Goal: Task Accomplishment & Management: Manage account settings

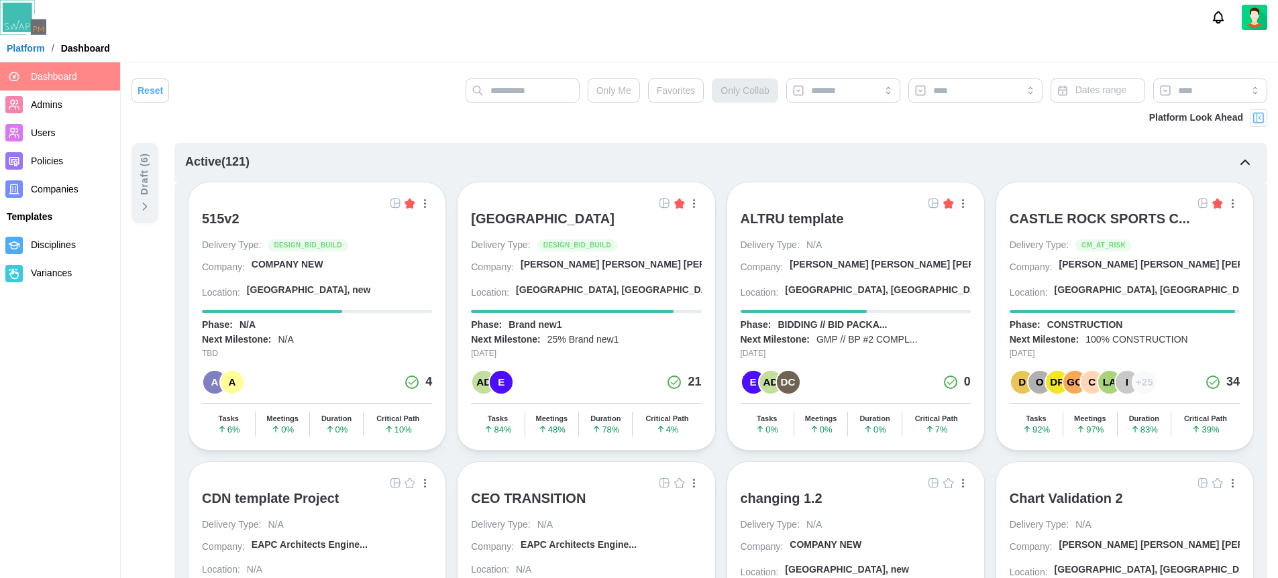
click at [662, 200] on img at bounding box center [664, 203] width 11 height 11
click at [667, 201] on img at bounding box center [664, 203] width 11 height 11
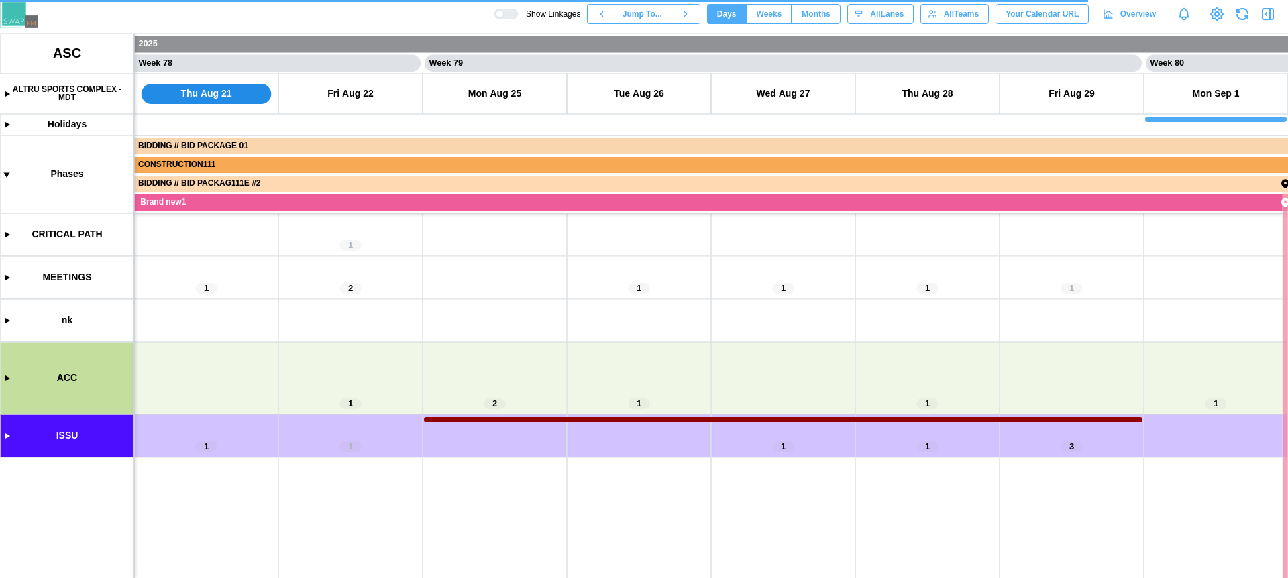
scroll to position [0, 55961]
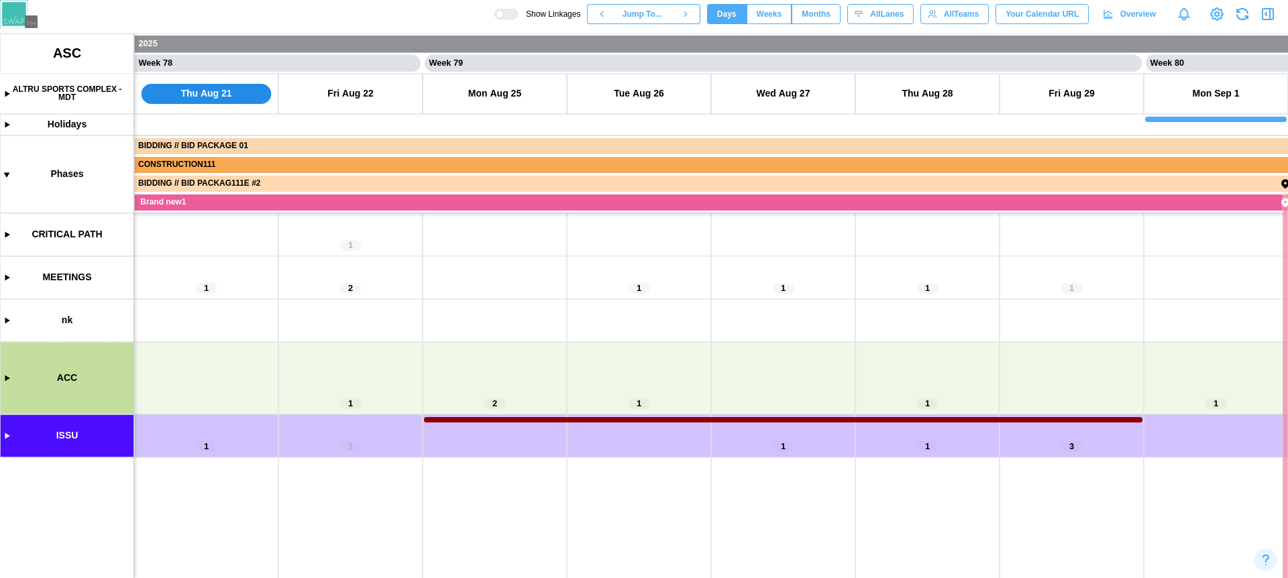
click at [6, 435] on canvas at bounding box center [644, 306] width 1288 height 545
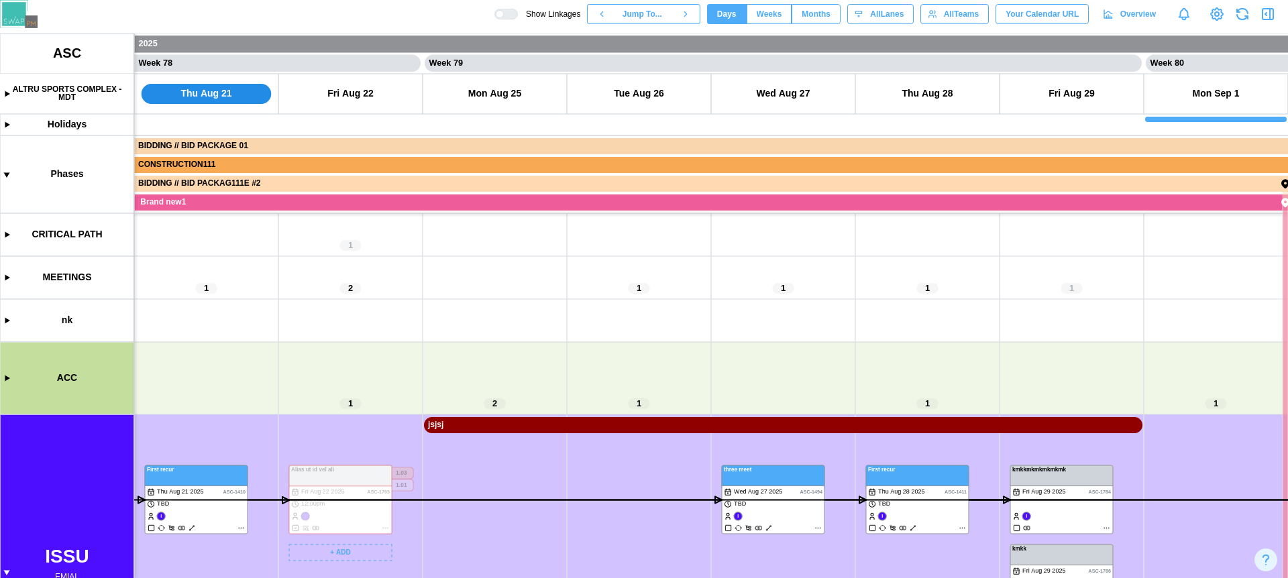
click at [462, 480] on canvas at bounding box center [644, 306] width 1288 height 545
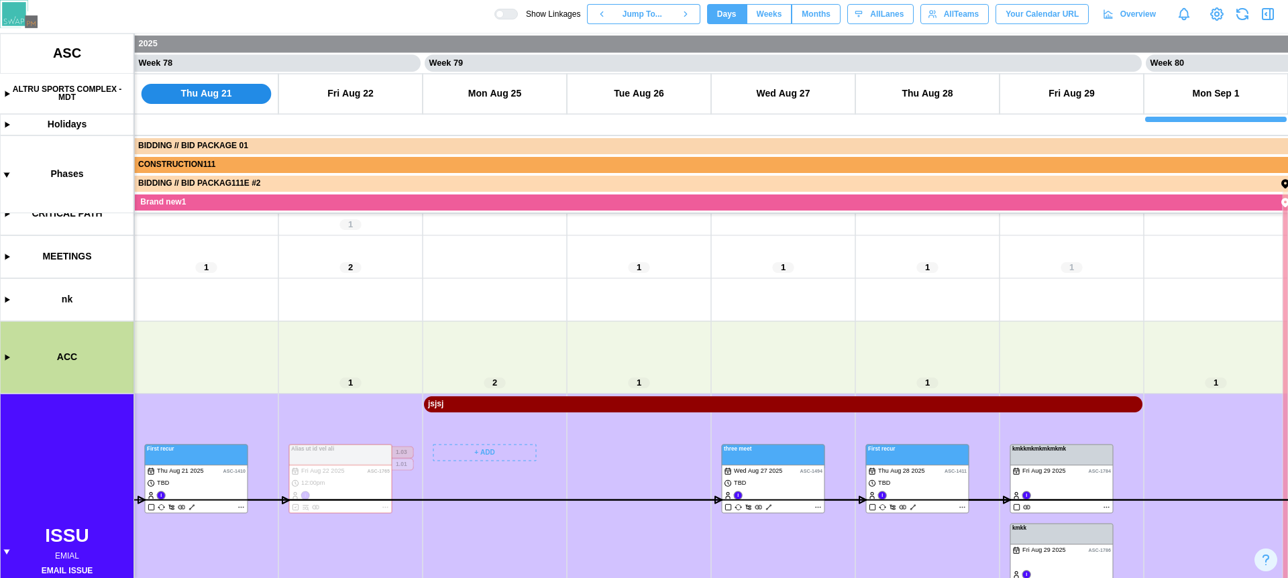
scroll to position [120, 0]
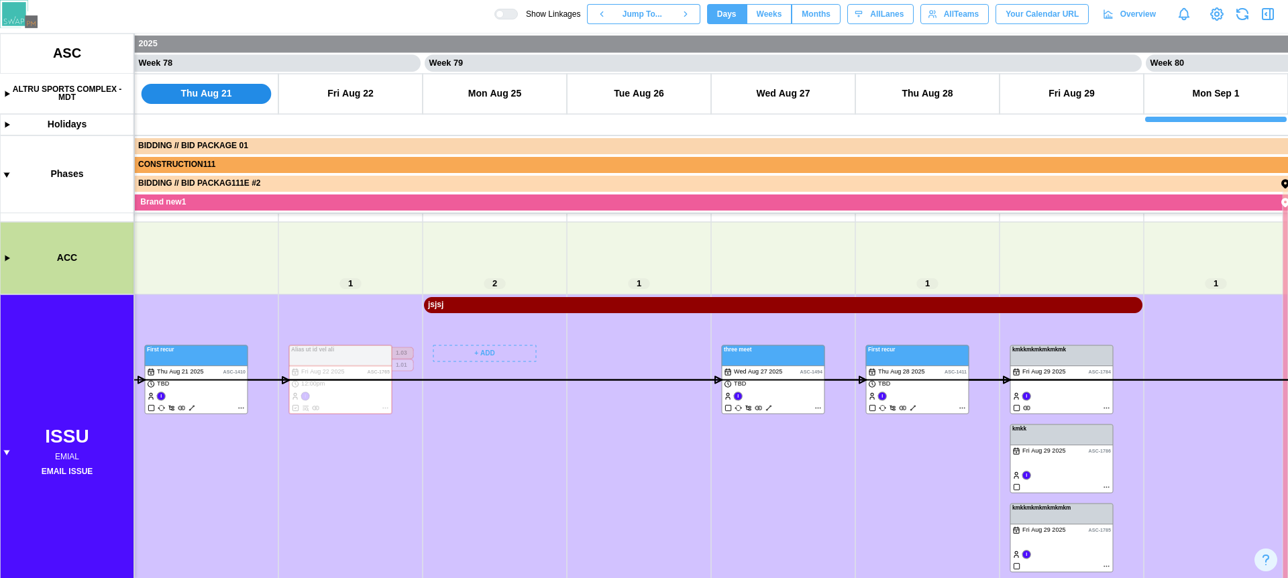
click at [489, 354] on canvas at bounding box center [644, 306] width 1288 height 545
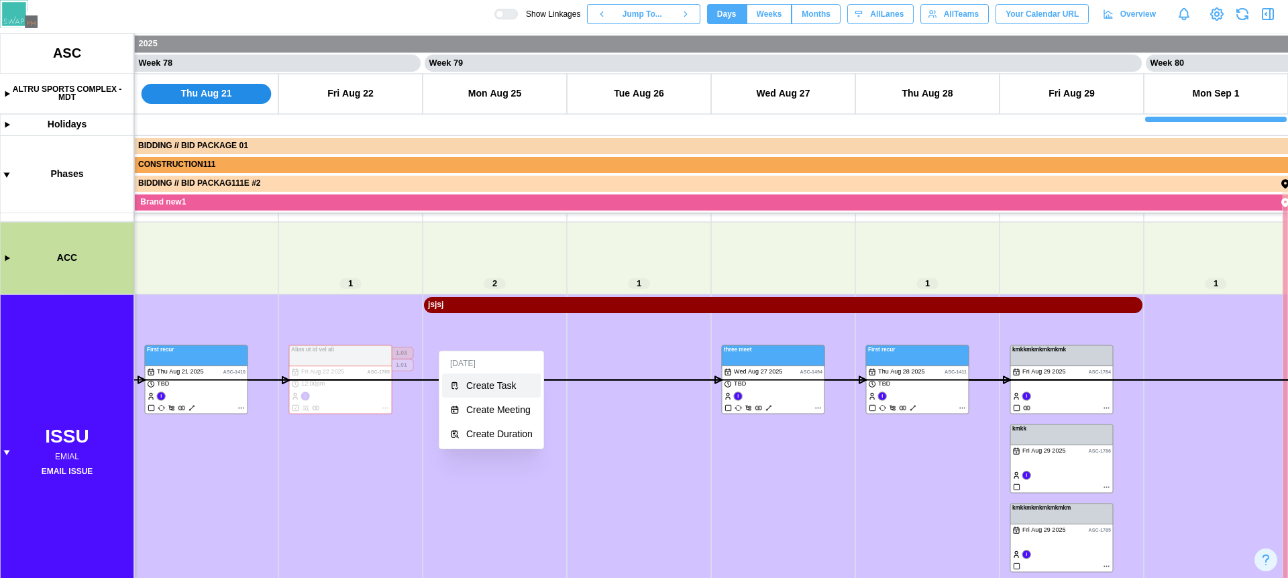
click at [500, 390] on div "Create Task" at bounding box center [499, 385] width 66 height 11
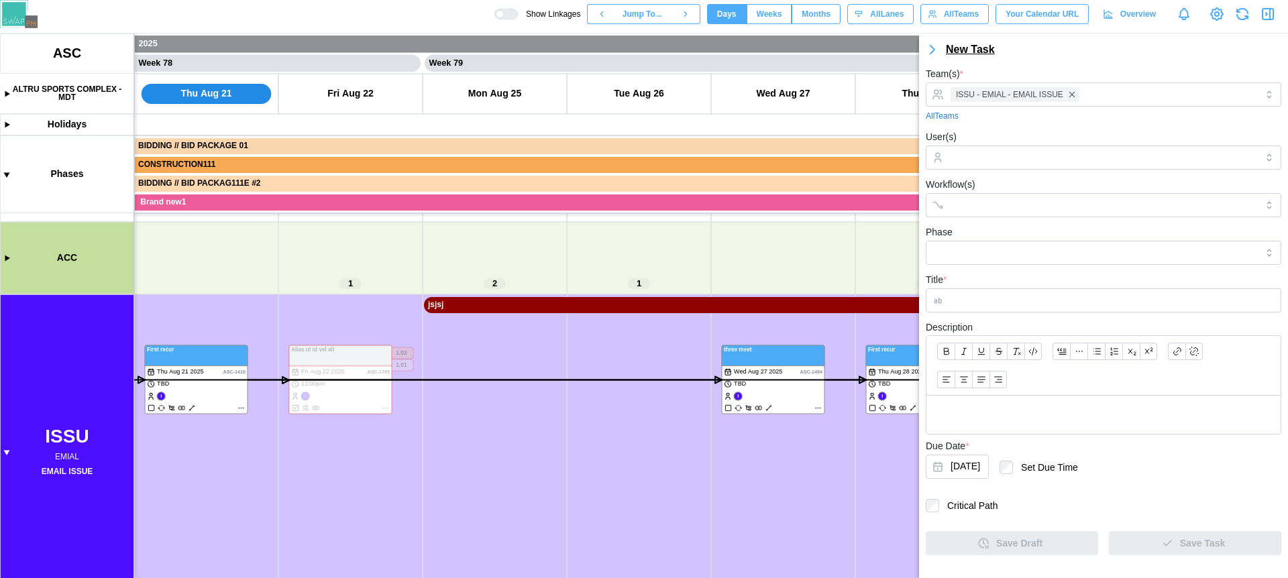
click at [963, 48] on div "New Task" at bounding box center [970, 50] width 49 height 17
click at [976, 74] on div "New Meeting" at bounding box center [1001, 78] width 57 height 11
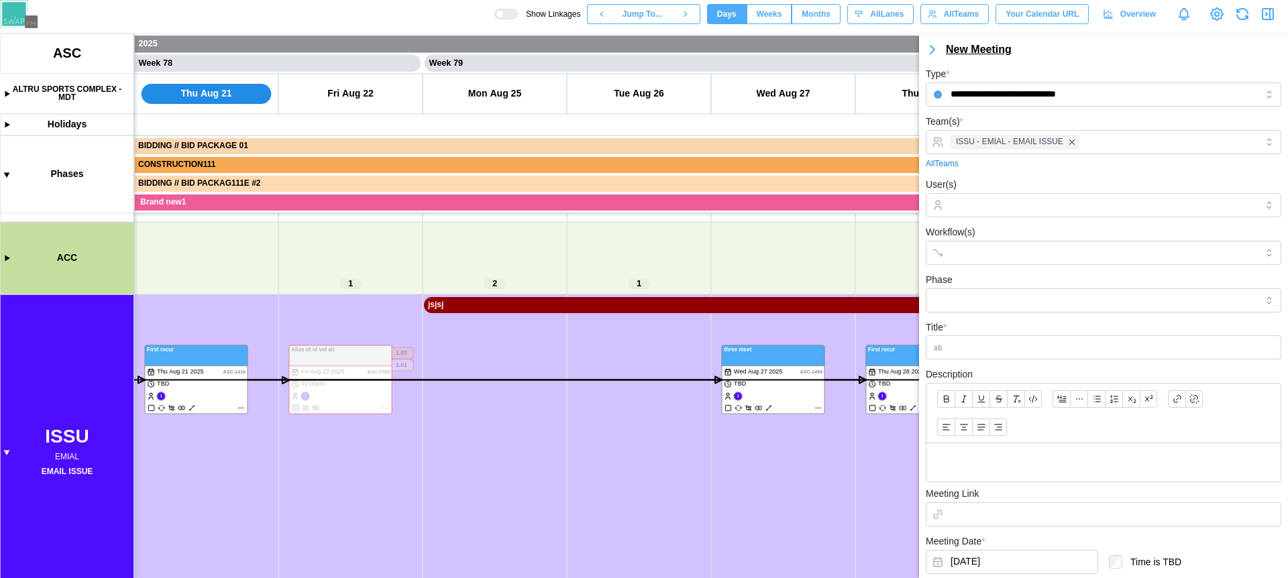
click at [985, 52] on div "New Meeting" at bounding box center [979, 50] width 66 height 17
click at [991, 96] on button "New Duration" at bounding box center [993, 103] width 89 height 24
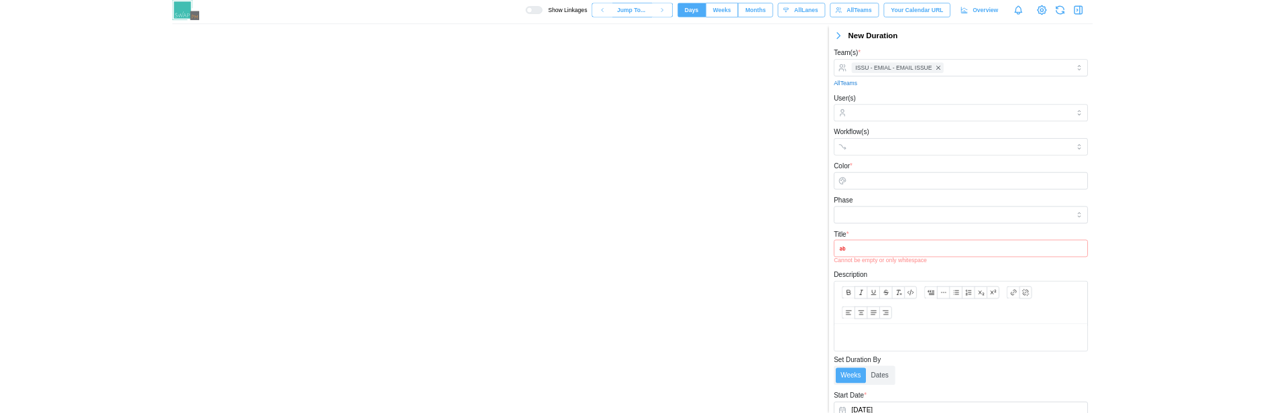
scroll to position [0, 55961]
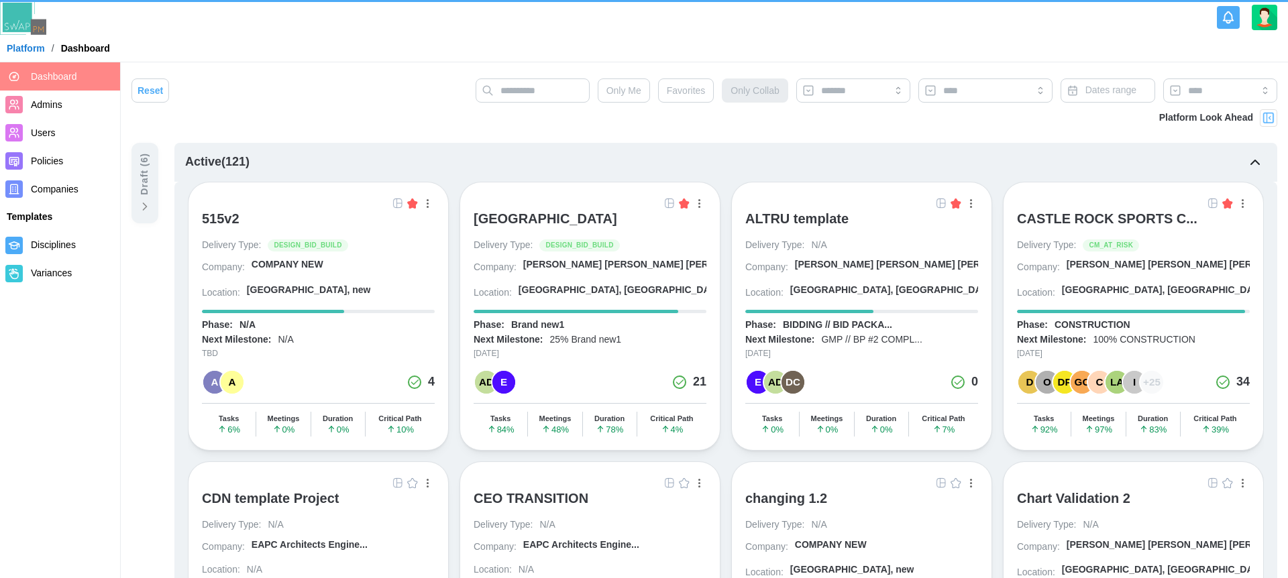
click at [1221, 14] on icon "Notifications" at bounding box center [1228, 17] width 15 height 15
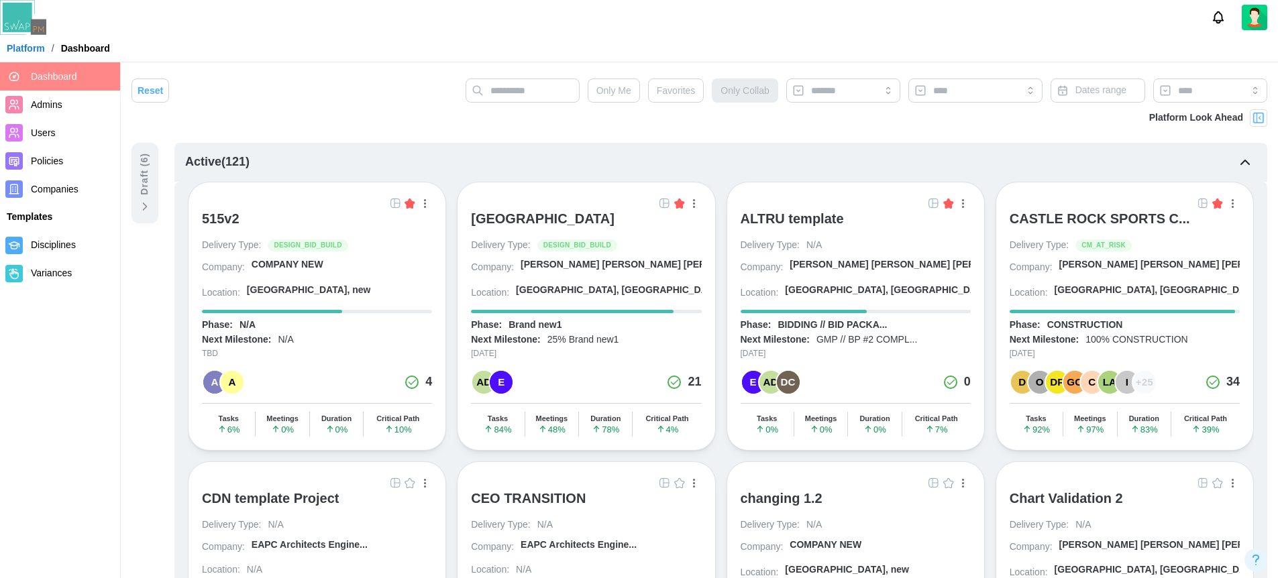
click at [962, 206] on div "button" at bounding box center [963, 203] width 2 height 9
click at [896, 230] on div "View Project" at bounding box center [917, 231] width 85 height 11
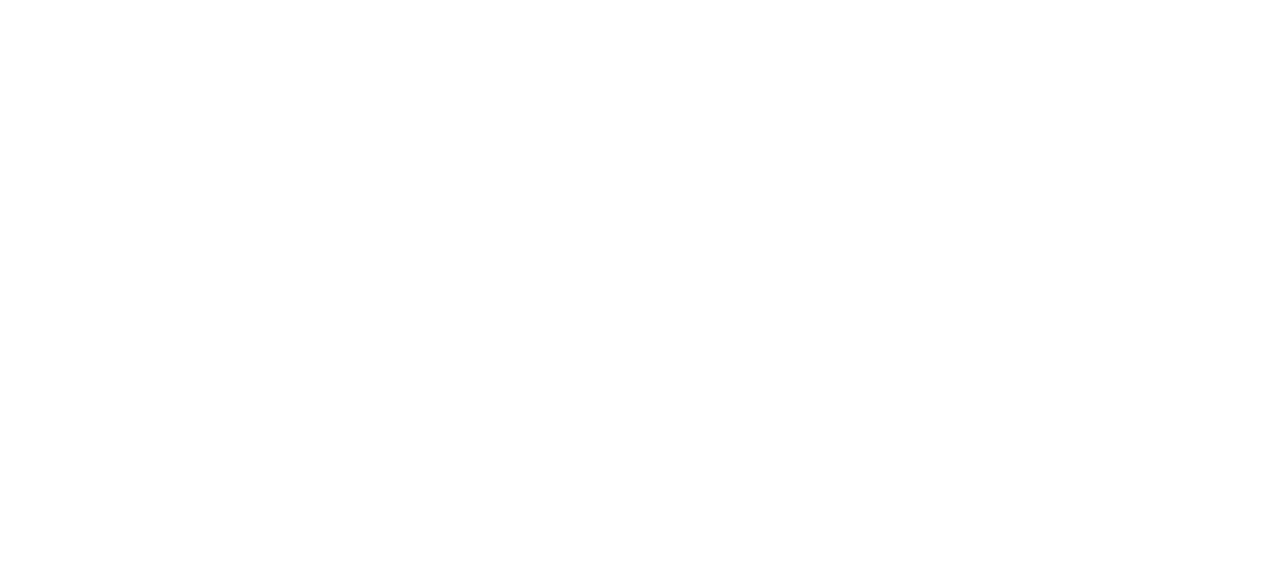
click at [1006, 5] on html "/Fvn96G0Z/project/4BovGxh4" at bounding box center [644, 2] width 1288 height 5
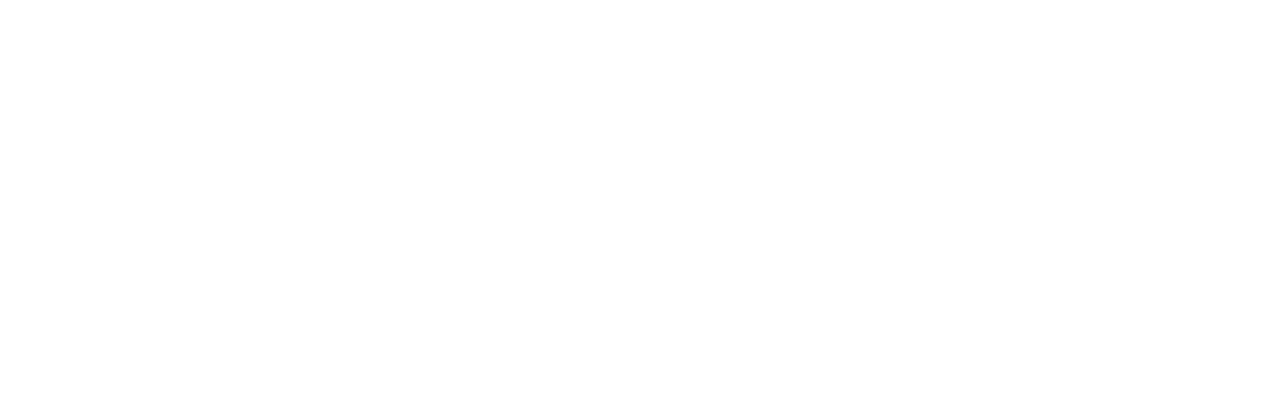
click at [1150, 5] on html "/Fvn96G0Z/project/4BovGxh4" at bounding box center [632, 2] width 1265 height 5
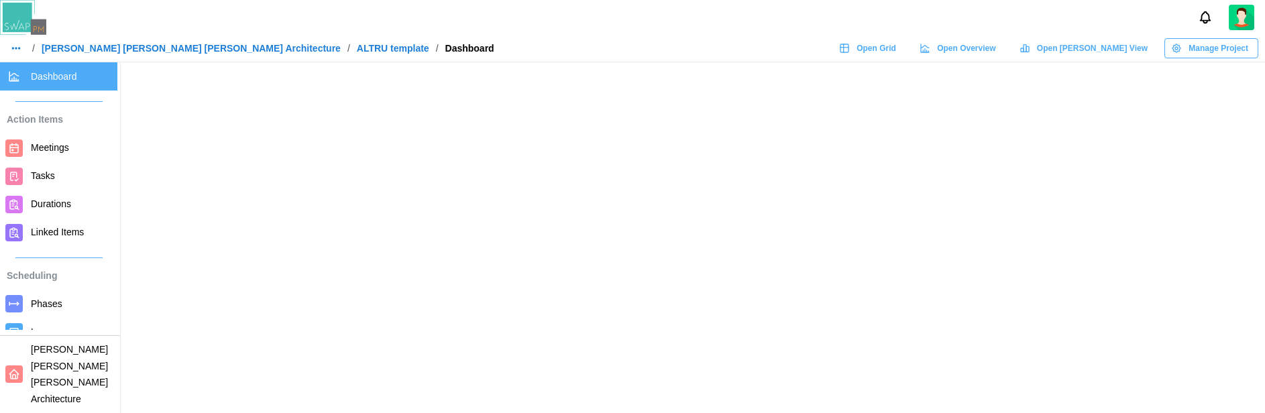
click at [657, 37] on header "/ Barker Rinker Seacat Architecture / ALTRU template / Dashboard Open Grid Open…" at bounding box center [632, 31] width 1265 height 62
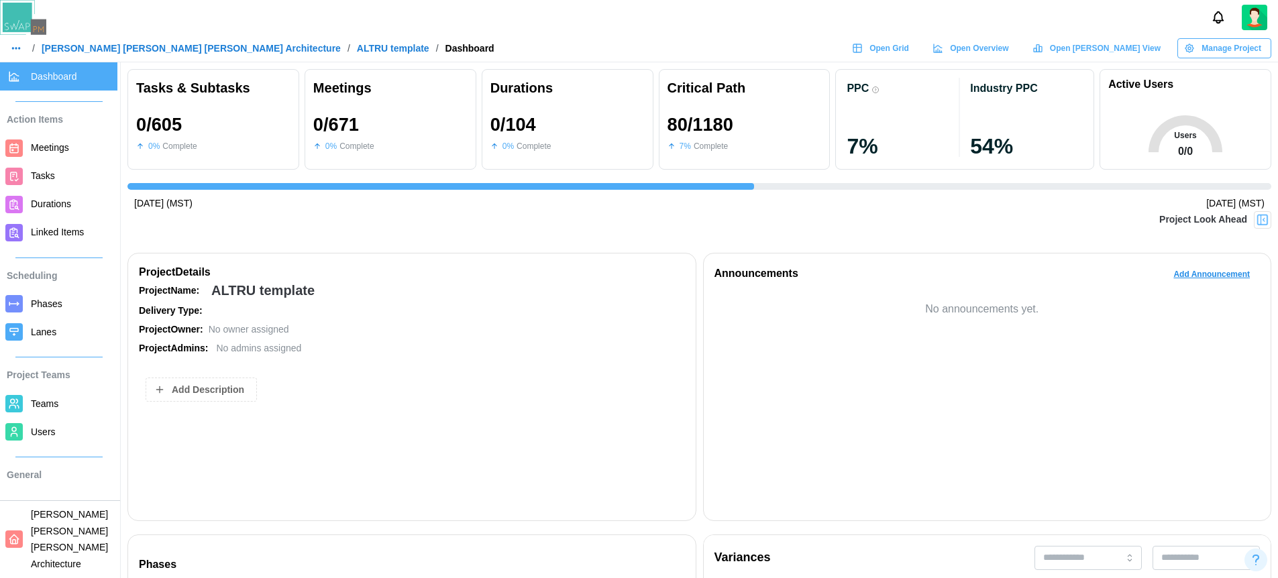
click at [909, 42] on span "Open Grid" at bounding box center [889, 48] width 40 height 19
click at [140, 47] on link "[PERSON_NAME] [PERSON_NAME] [PERSON_NAME] Architecture" at bounding box center [191, 48] width 299 height 9
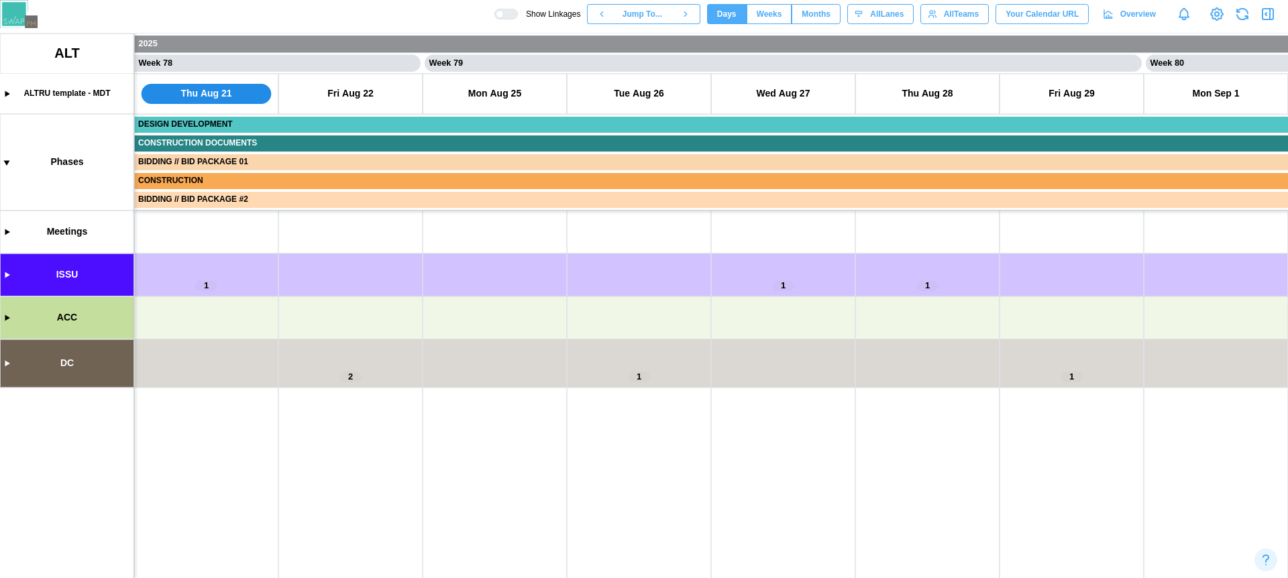
scroll to position [0, 55961]
click at [3, 363] on canvas at bounding box center [644, 306] width 1288 height 545
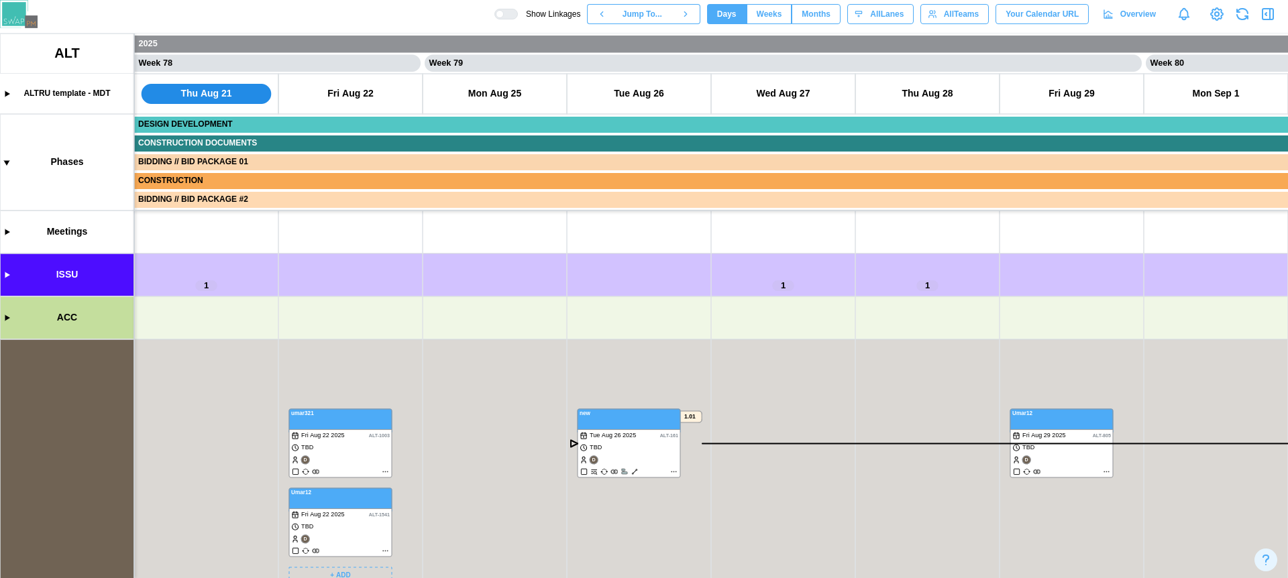
click at [384, 469] on canvas at bounding box center [644, 306] width 1288 height 545
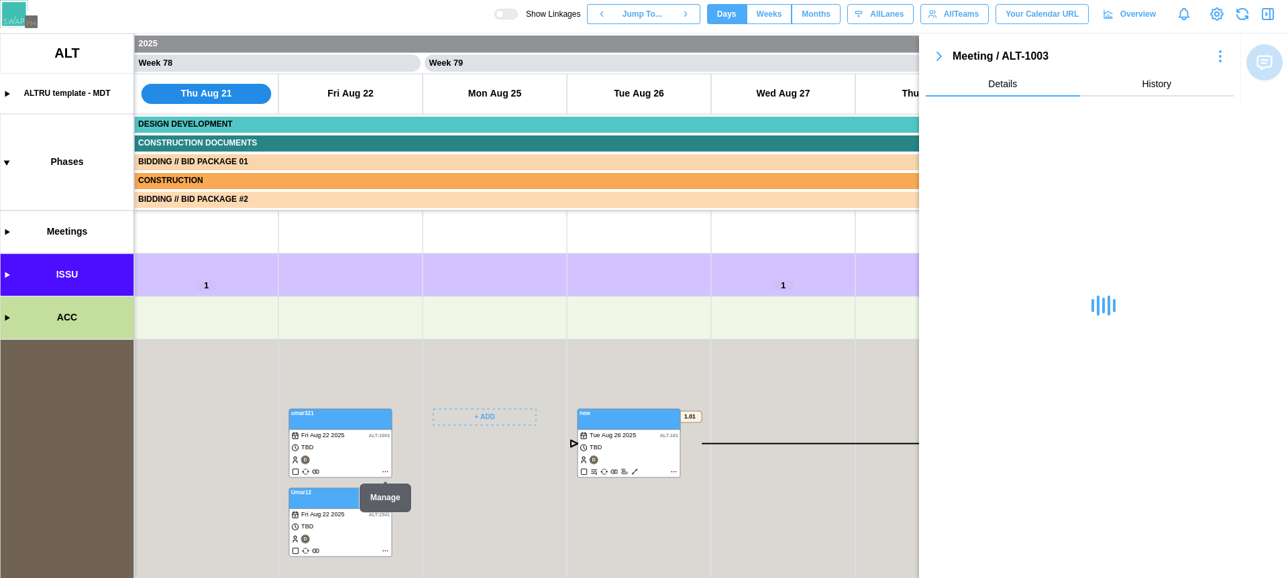
click at [488, 416] on canvas at bounding box center [644, 306] width 1288 height 545
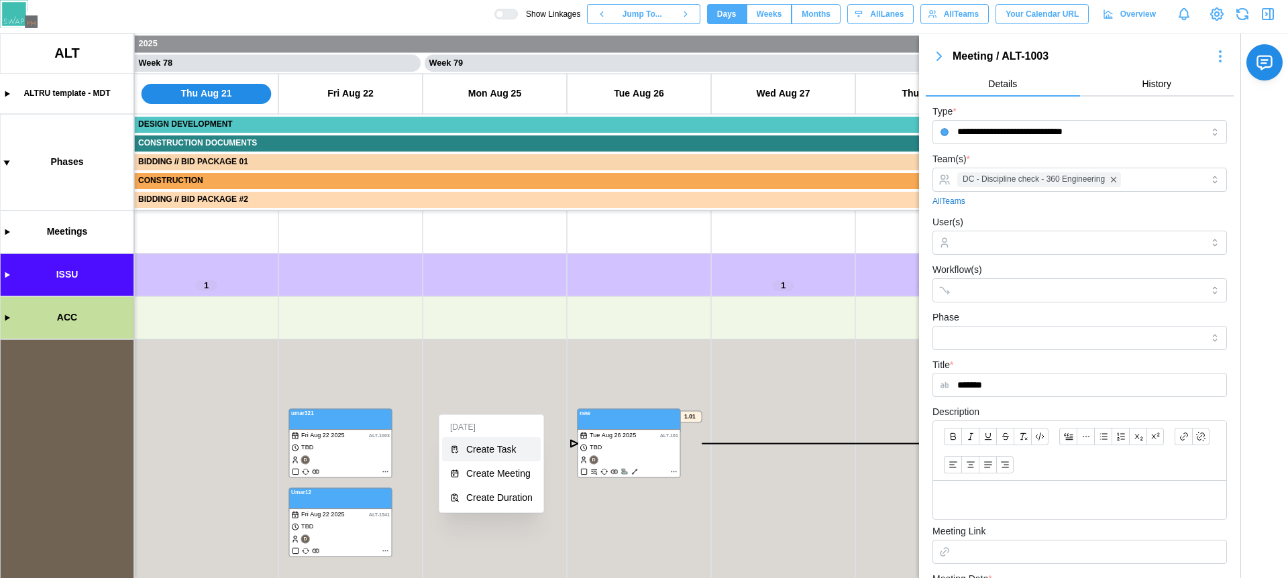
click at [498, 453] on div "Create Task" at bounding box center [499, 449] width 66 height 11
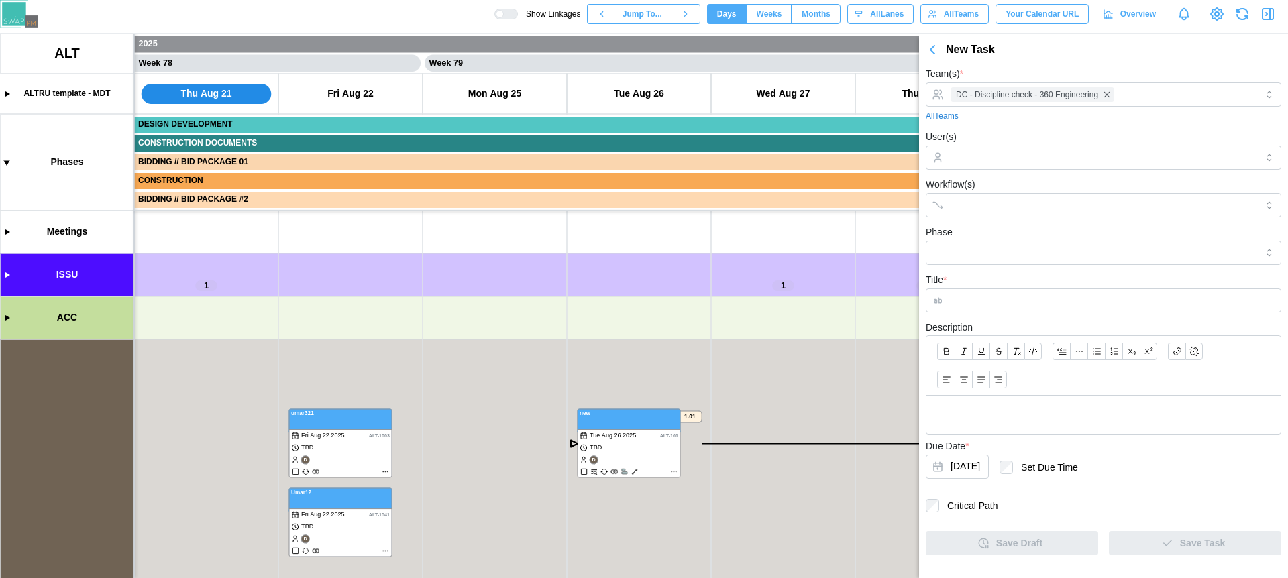
click at [975, 52] on div "New Task" at bounding box center [970, 50] width 49 height 17
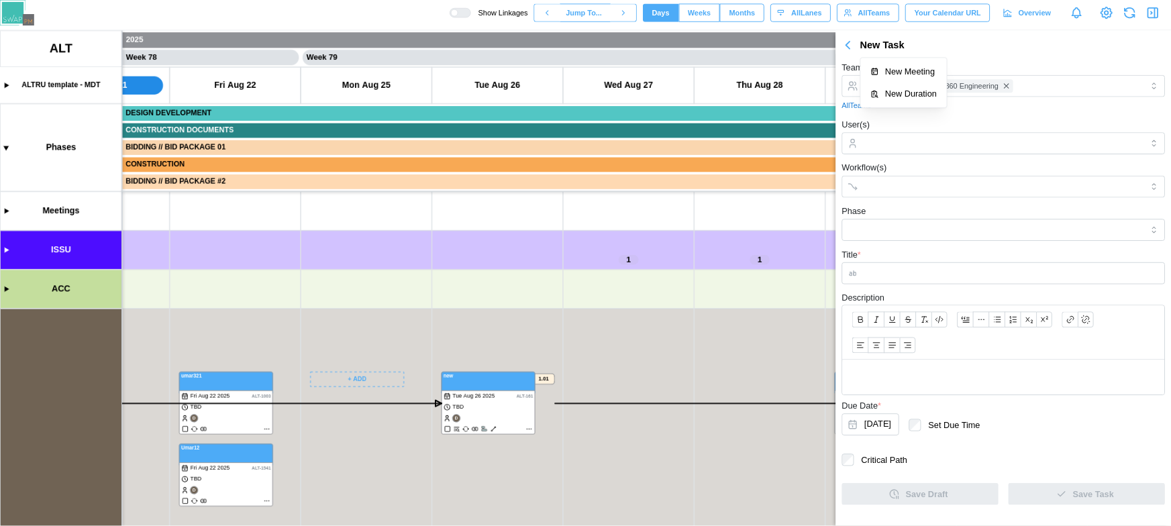
scroll to position [0, 0]
click at [382, 414] on canvas at bounding box center [644, 306] width 1288 height 545
click at [972, 54] on div "New Task" at bounding box center [970, 50] width 49 height 17
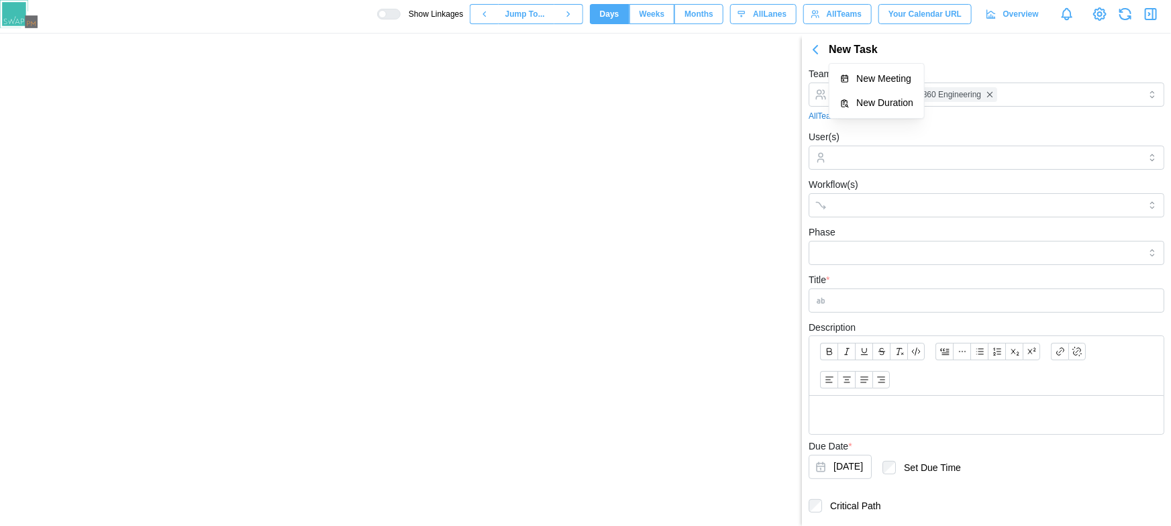
scroll to position [0, 56053]
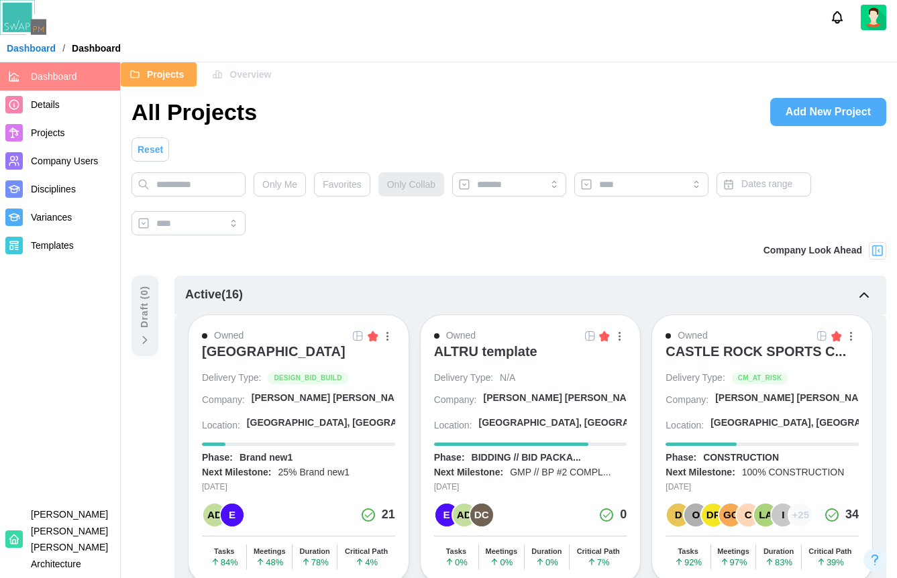
click at [254, 78] on span "Overview" at bounding box center [250, 74] width 42 height 23
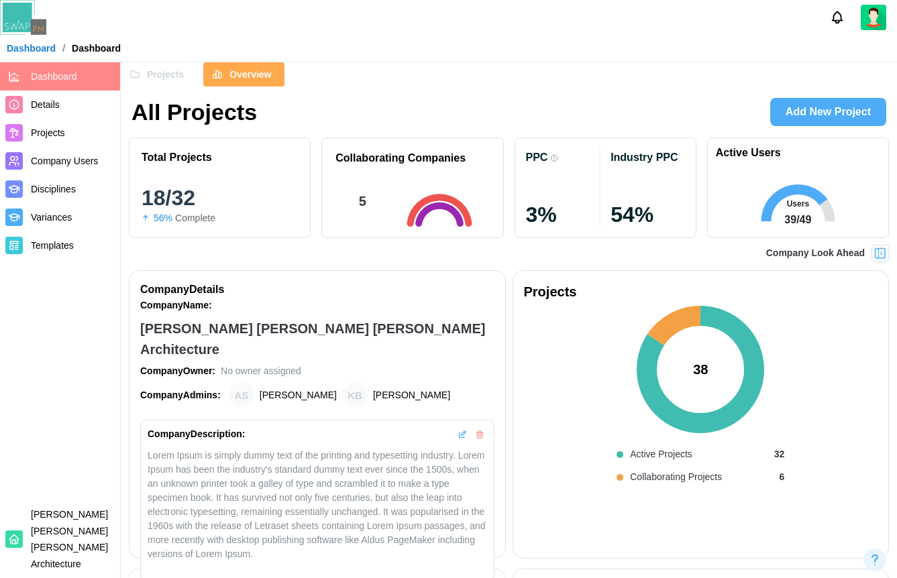
click at [186, 80] on button "Projects" at bounding box center [159, 74] width 76 height 24
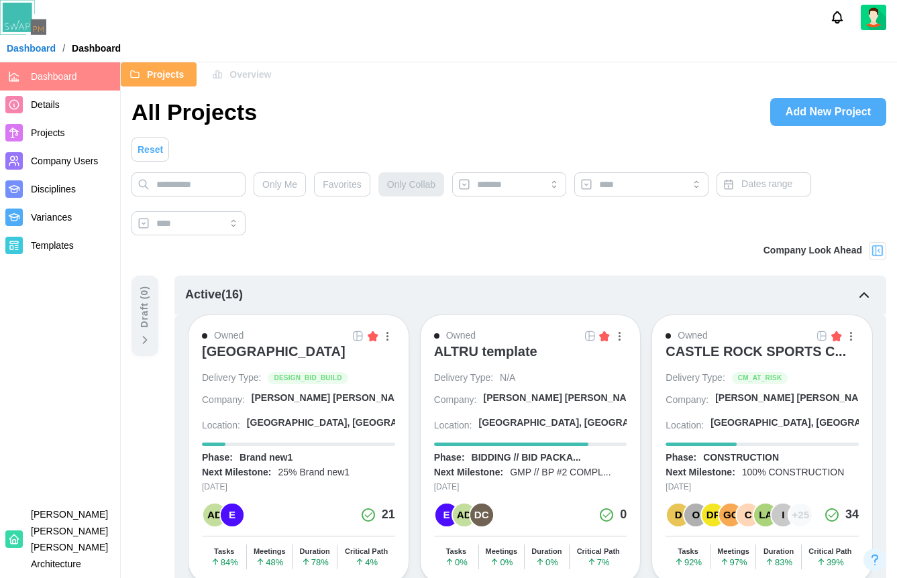
click at [227, 79] on div "Overview" at bounding box center [241, 74] width 59 height 23
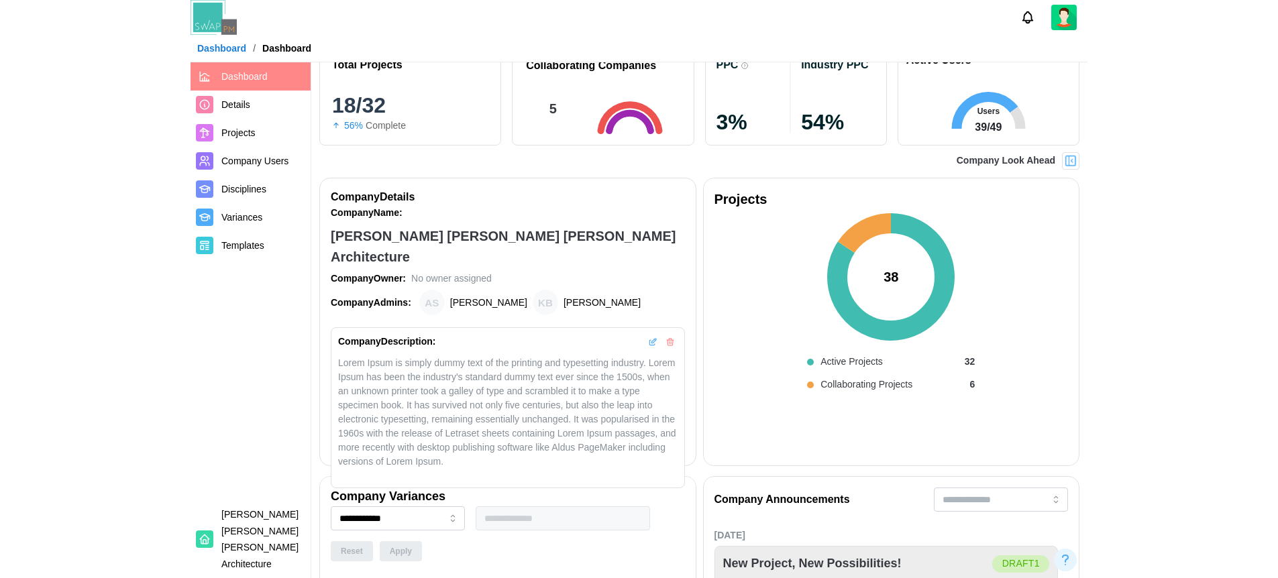
scroll to position [89, 0]
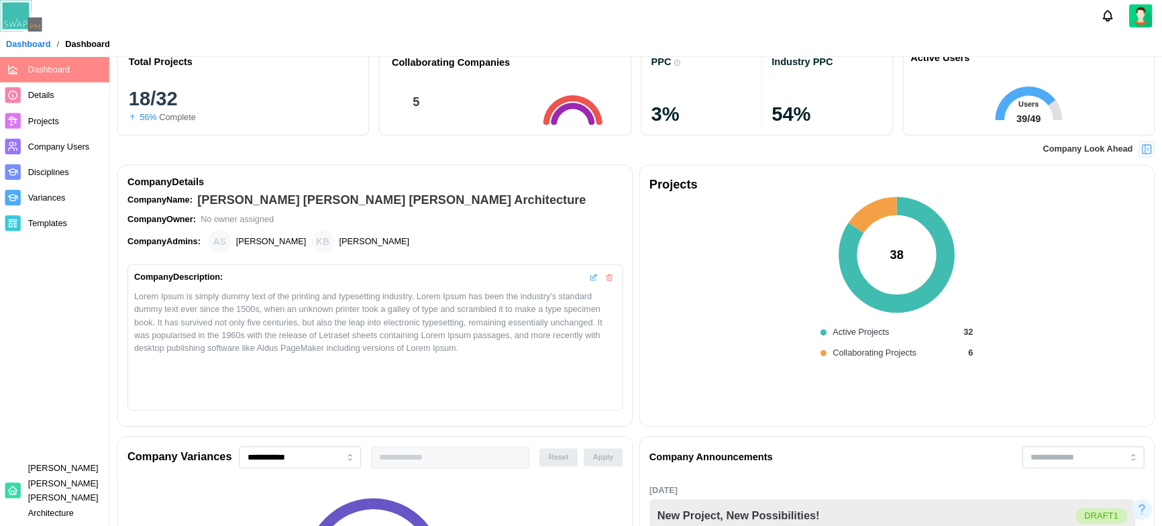
scroll to position [89, 0]
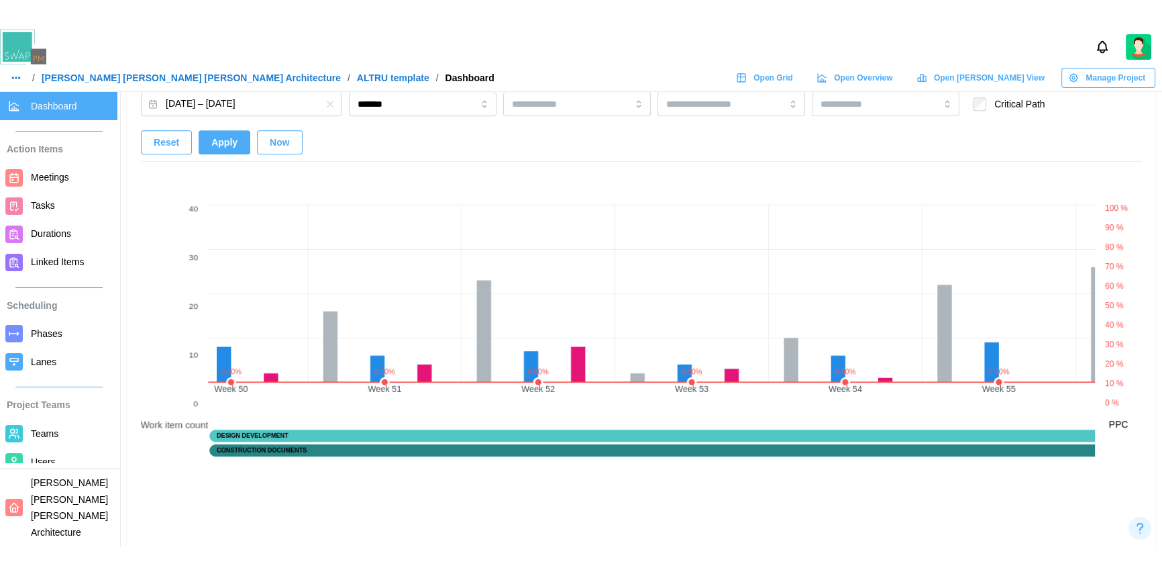
scroll to position [0, 8332]
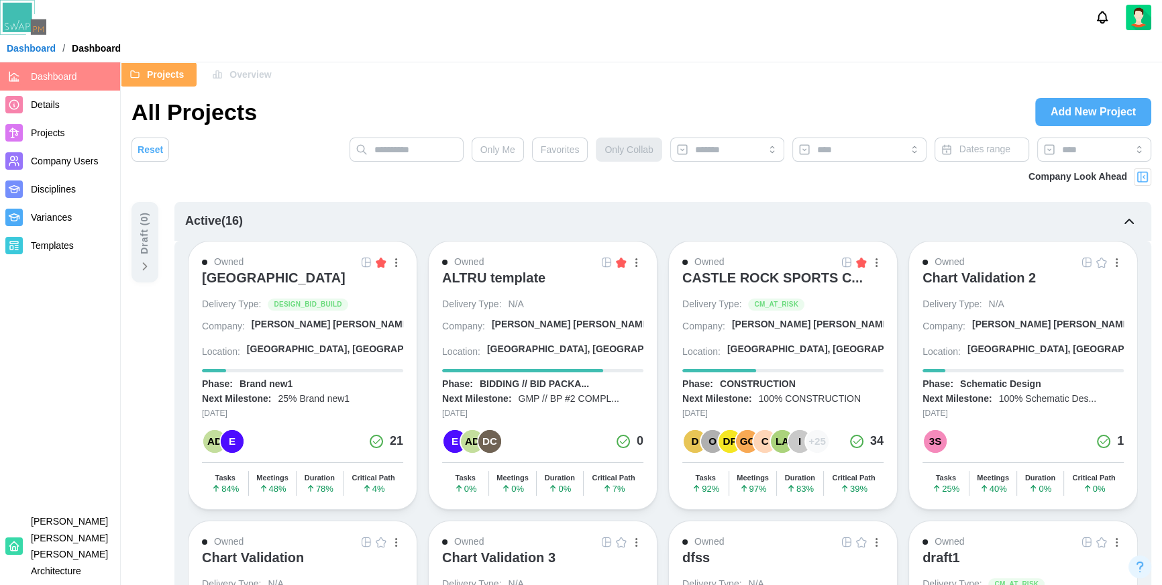
click at [1140, 178] on img at bounding box center [1142, 176] width 13 height 13
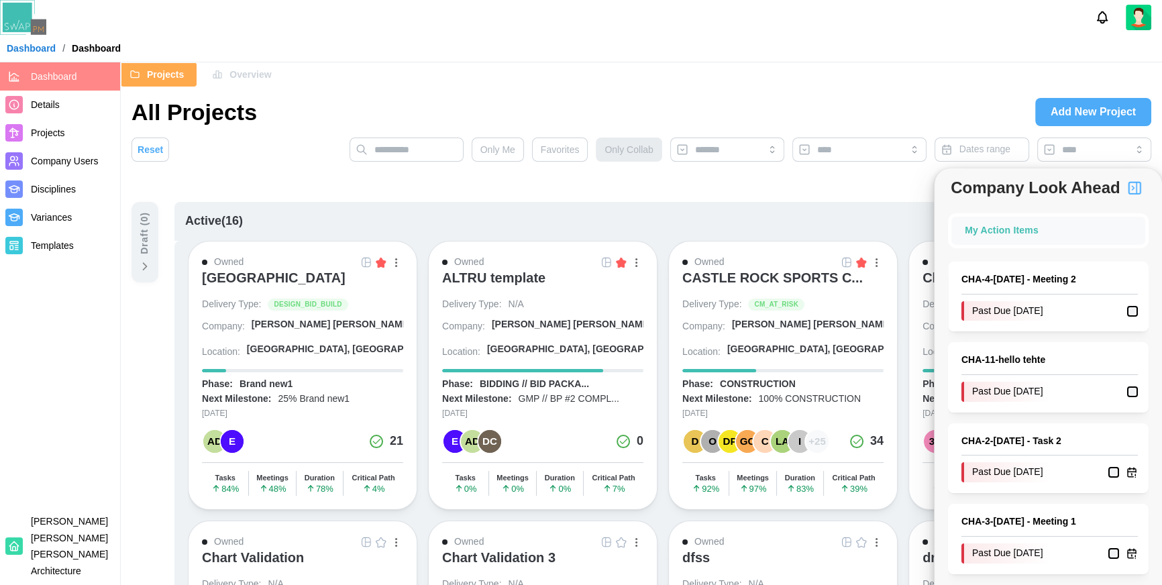
click at [553, 186] on div "Company Look Ahead" at bounding box center [641, 185] width 1020 height 34
click at [308, 275] on div "[GEOGRAPHIC_DATA]" at bounding box center [274, 278] width 144 height 16
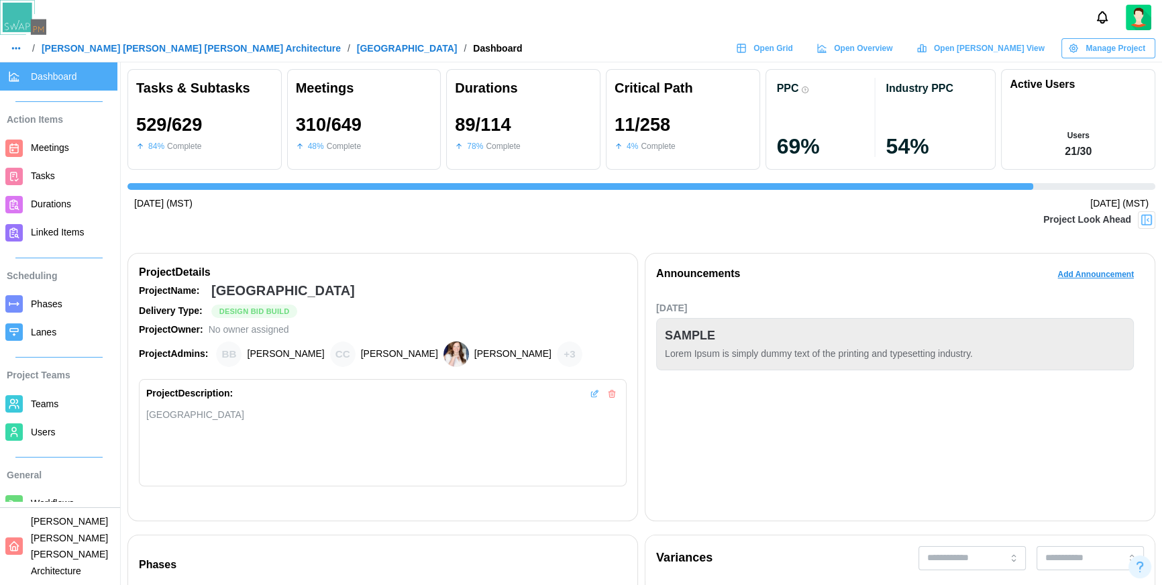
scroll to position [0, 11011]
click at [1149, 220] on img at bounding box center [1146, 219] width 13 height 13
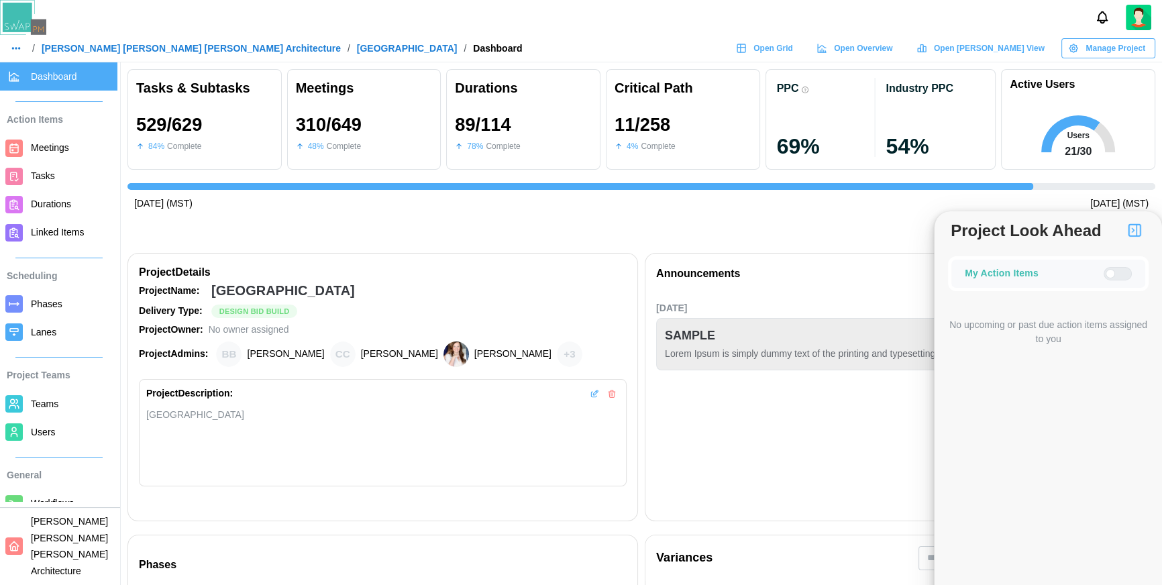
scroll to position [114, 0]
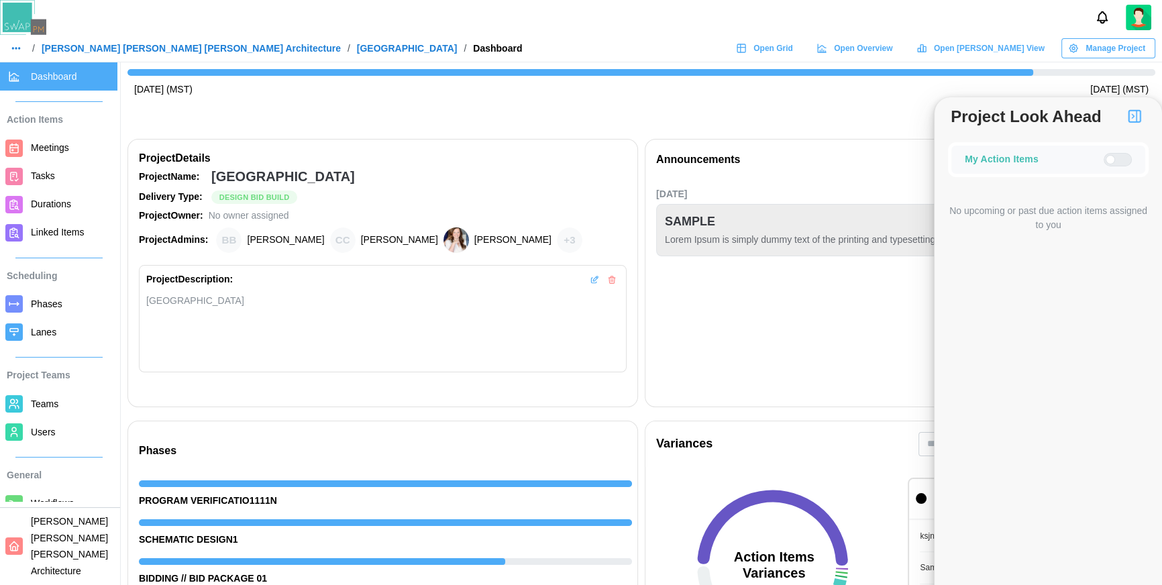
click at [1122, 154] on div at bounding box center [1123, 160] width 16 height 12
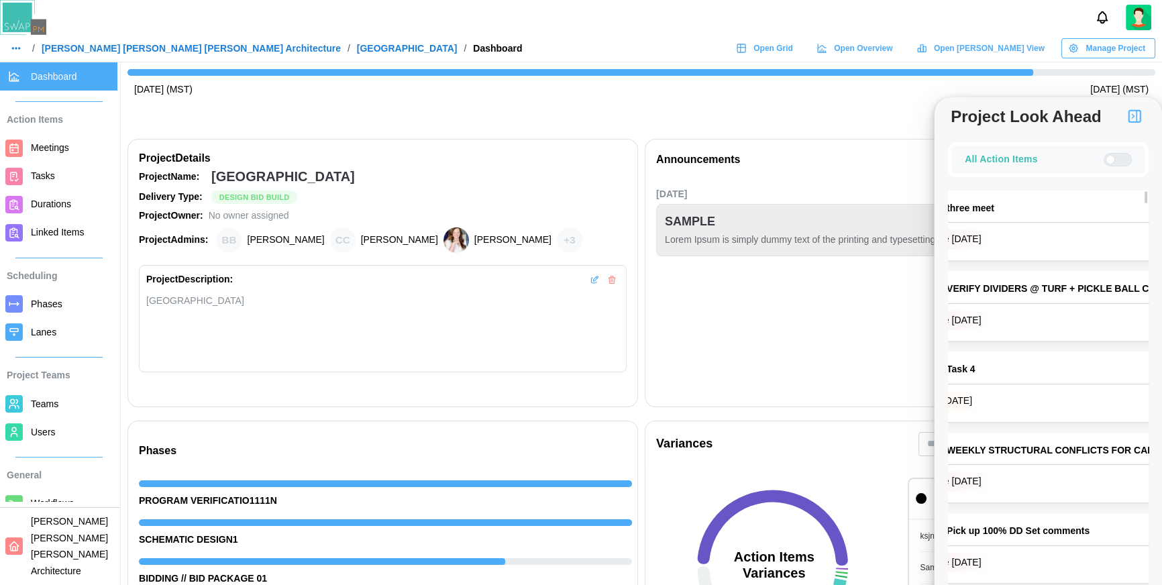
scroll to position [0, 0]
